Goal: Check status: Check status

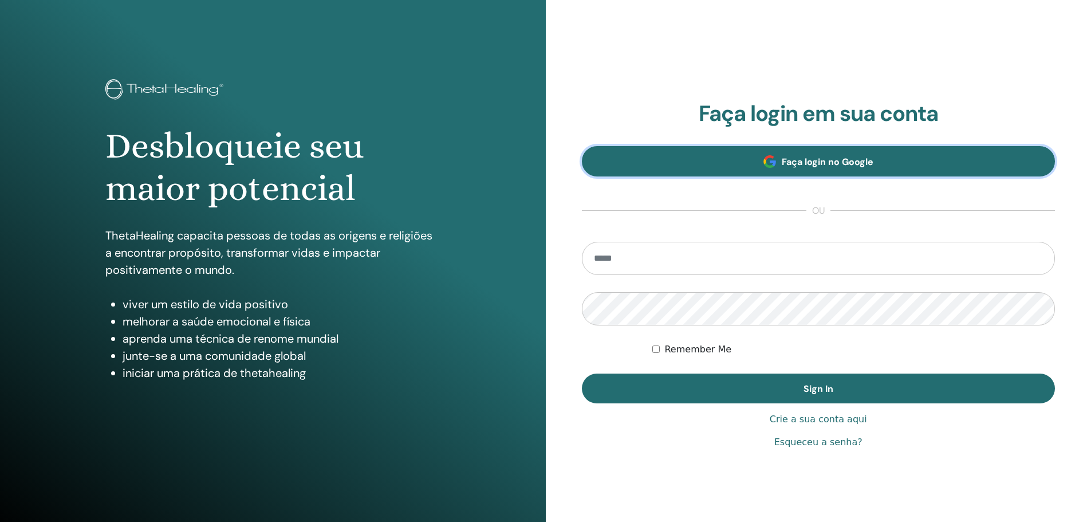
click at [773, 169] on link "Faça login no Google" at bounding box center [819, 161] width 474 height 30
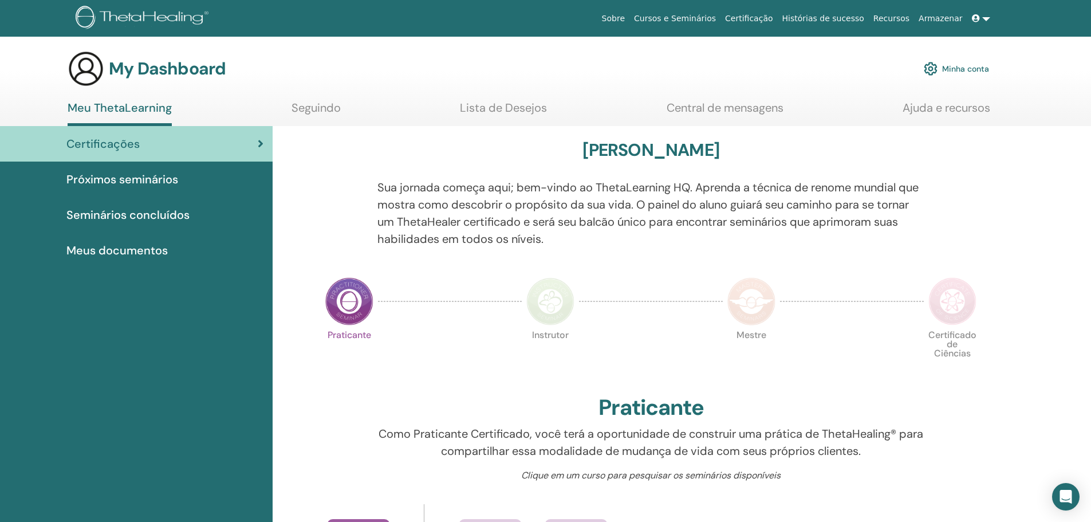
click at [143, 216] on span "Seminários concluídos" at bounding box center [127, 214] width 123 height 17
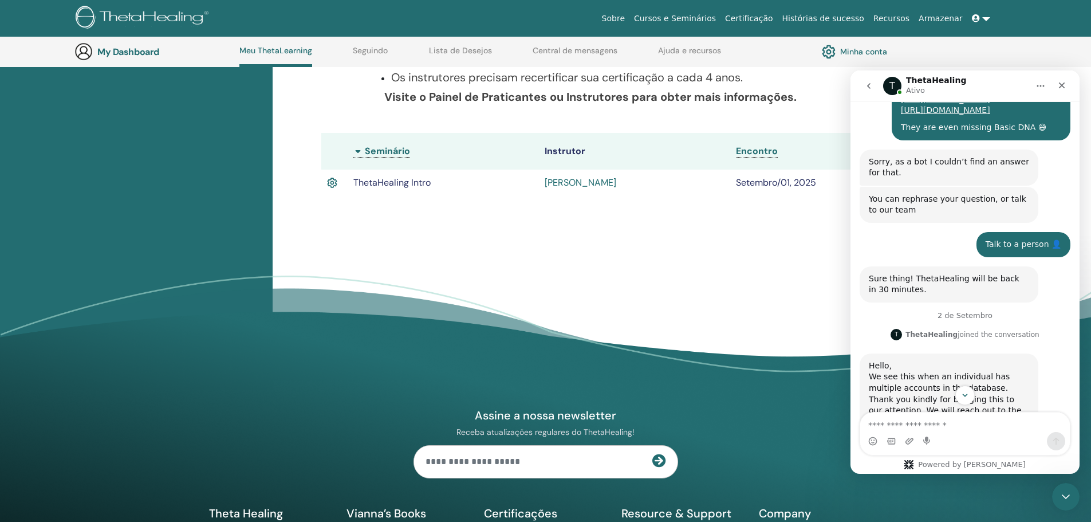
scroll to position [273, 0]
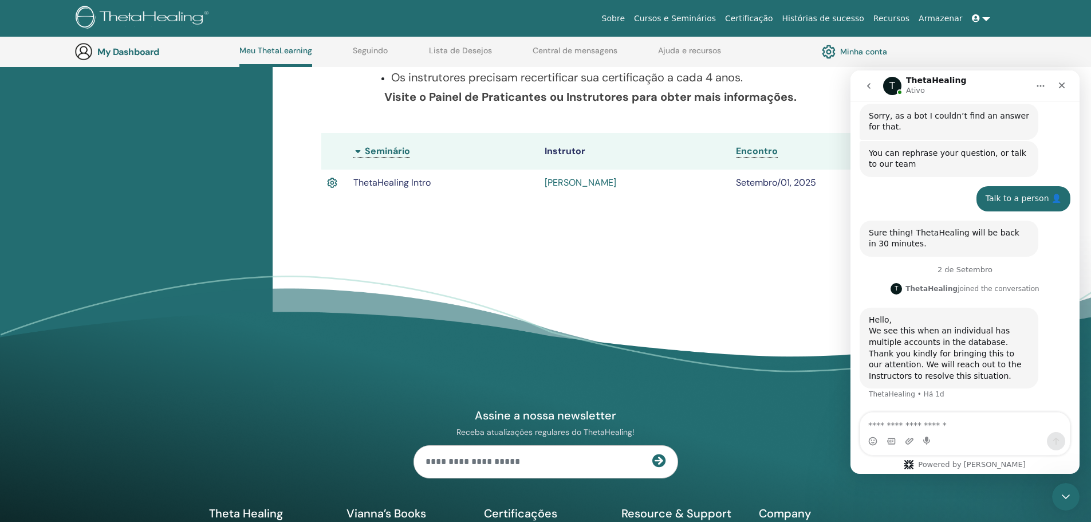
click at [936, 335] on div "We see this when an individual has multiple accounts in the database. Thank you…" at bounding box center [949, 353] width 160 height 56
click at [959, 431] on div "Messenger da Intercom" at bounding box center [965, 433] width 210 height 42
click at [959, 431] on textarea "Envie uma mensagem..." at bounding box center [965, 421] width 210 height 19
click at [959, 429] on textarea "Envie uma mensagem..." at bounding box center [965, 421] width 210 height 19
click at [1058, 92] on div "Fechar" at bounding box center [1062, 85] width 21 height 21
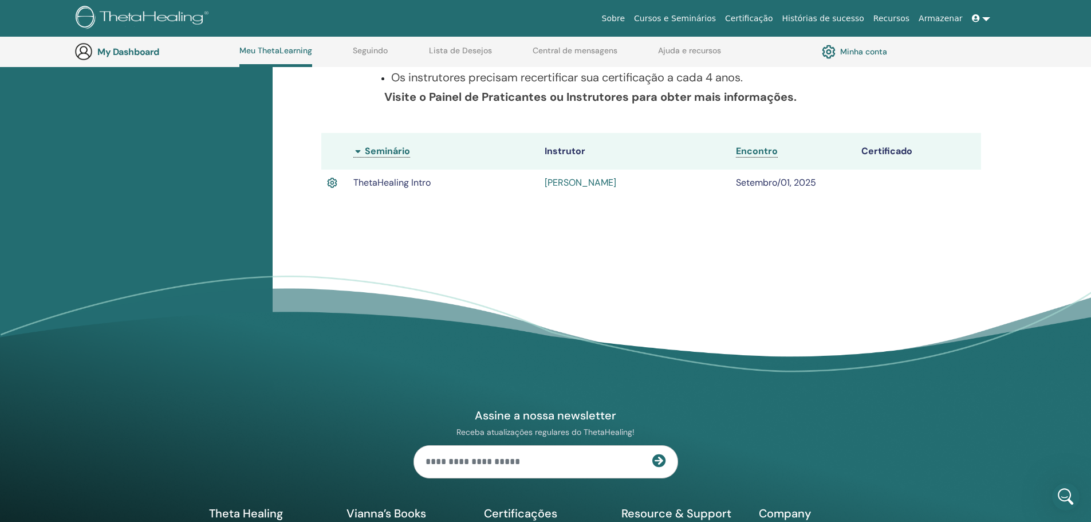
click at [821, 245] on div "Seminários concluídos Abaixo você pode encontrar seus seminários concluídos. Se…" at bounding box center [682, 143] width 818 height 493
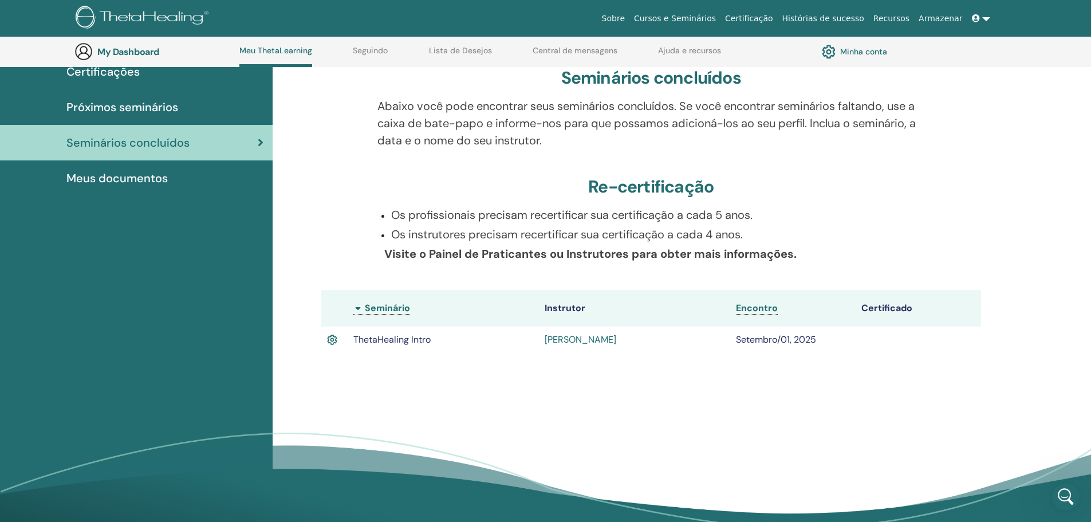
scroll to position [88, 0]
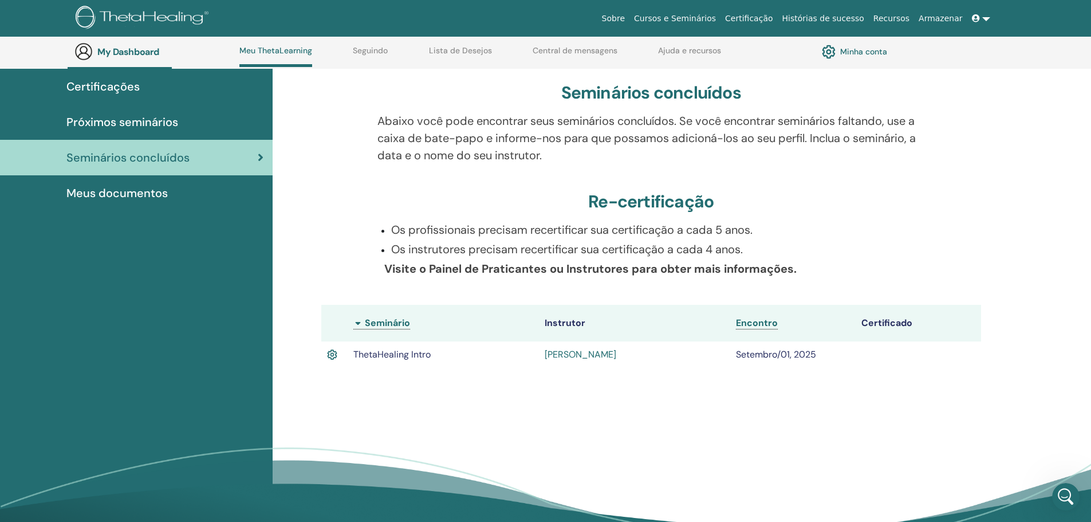
click at [651, 399] on div "Seminários concluídos Abaixo você pode encontrar seus seminários concluídos. Se…" at bounding box center [682, 315] width 818 height 493
click at [1065, 486] on div "Abertura do Messenger da Intercom" at bounding box center [1064, 495] width 38 height 38
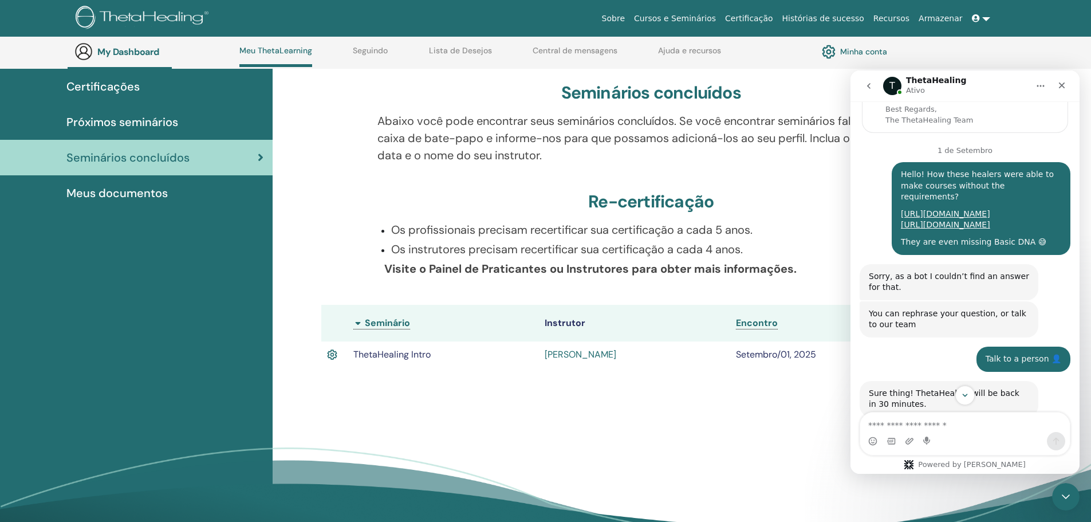
scroll to position [159, 0]
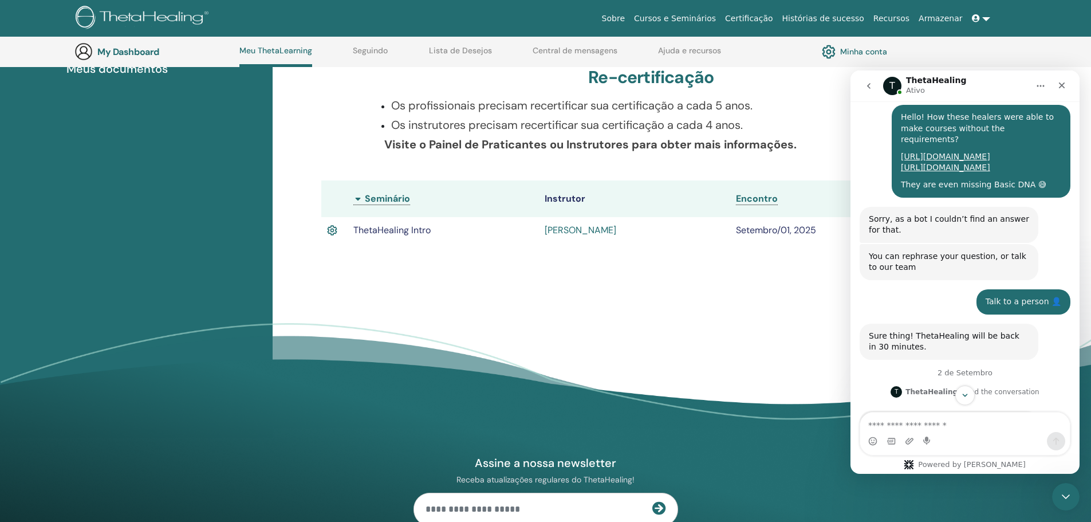
scroll to position [374, 0]
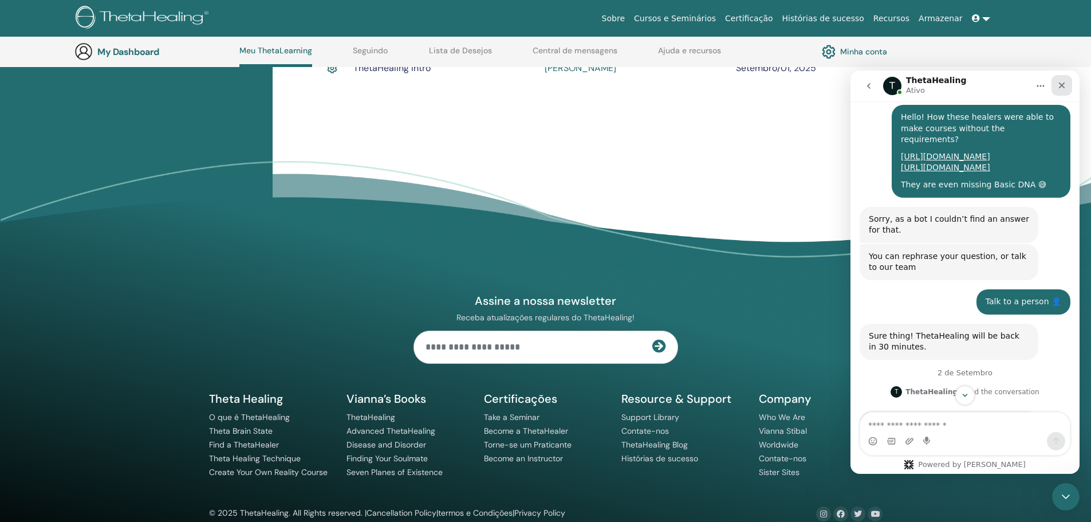
click at [1068, 80] on div "Fechar" at bounding box center [1062, 85] width 21 height 21
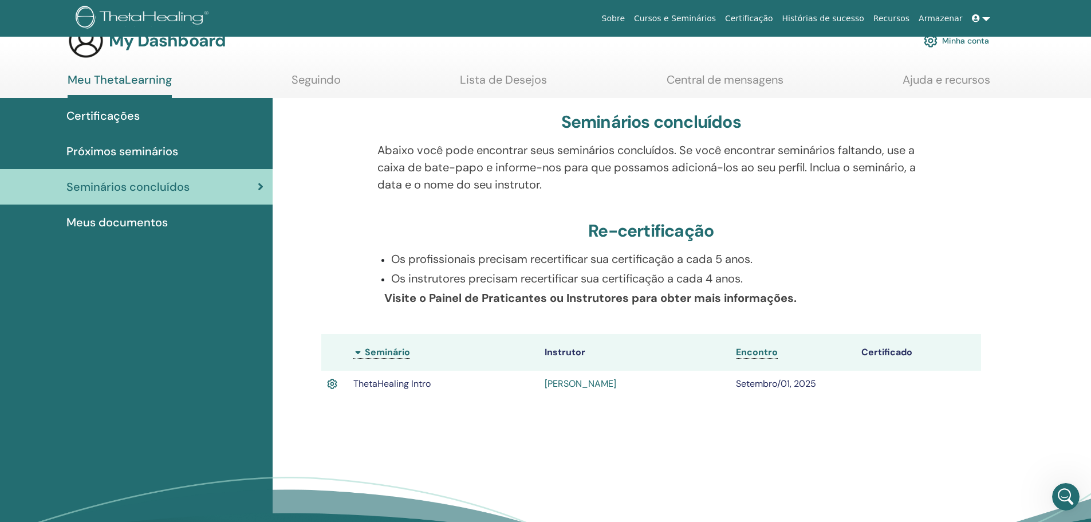
scroll to position [0, 0]
